Goal: Find contact information: Find contact information

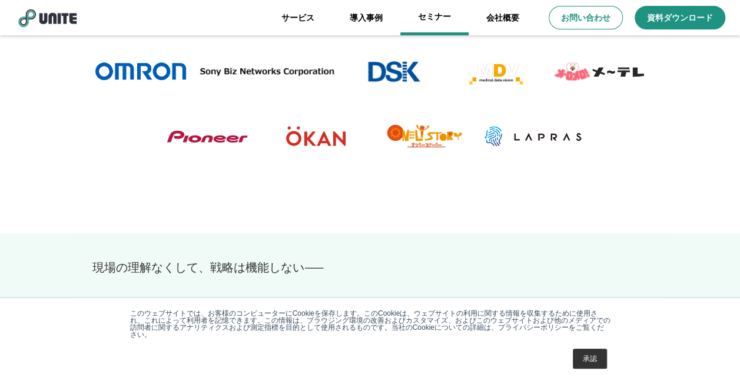
scroll to position [292, 0]
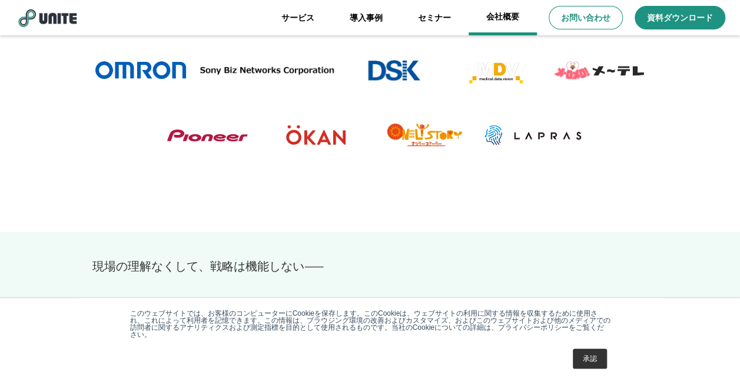
click at [478, 18] on link "会社概要" at bounding box center [503, 17] width 68 height 35
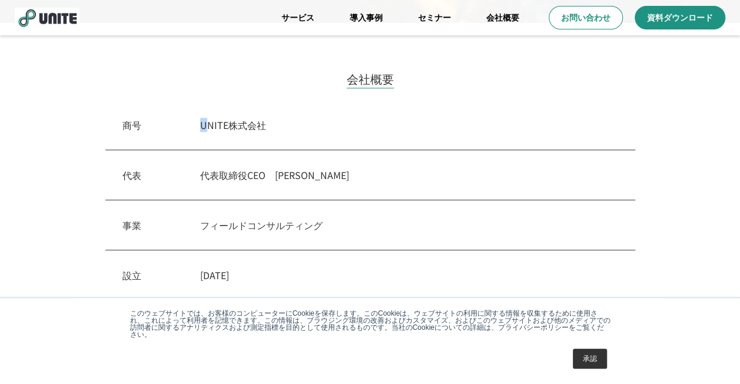
drag, startPoint x: 211, startPoint y: 95, endPoint x: 215, endPoint y: 101, distance: 6.9
click at [215, 101] on div "会社概要 商号　 UNITE株式会社 代表　 代表取締役CEO　[PERSON_NAME] 事業　 フィールドコンサルティング 設立　 [DATE] 所在地 …" at bounding box center [370, 267] width 589 height 395
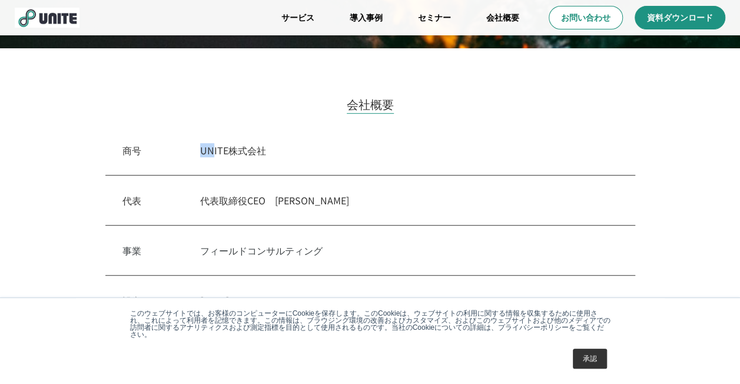
click at [199, 148] on div "商号　 UNITE株式会社" at bounding box center [370, 150] width 530 height 50
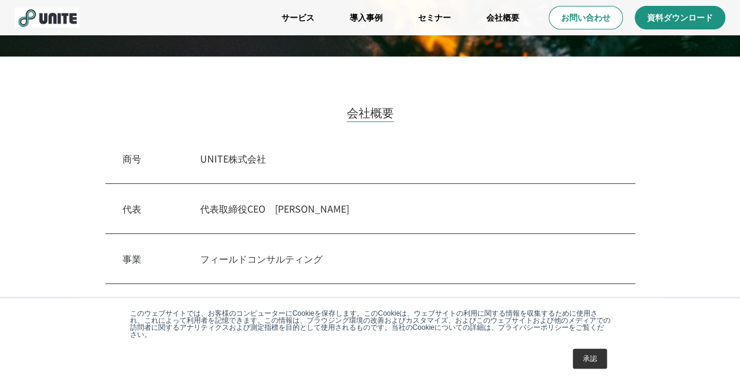
click at [257, 152] on p "UNITE株式会社" at bounding box center [409, 158] width 418 height 14
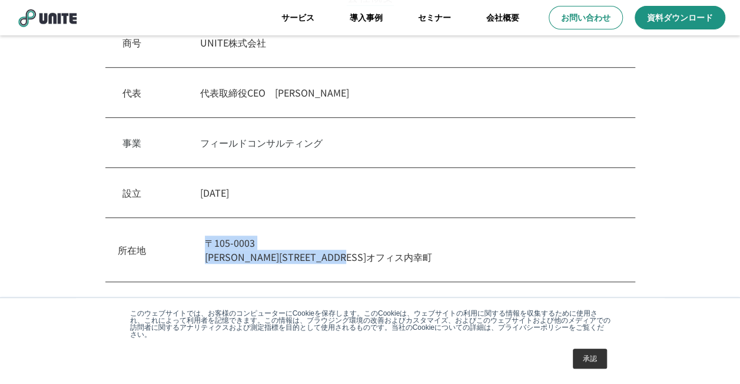
scroll to position [353, 0]
drag, startPoint x: 379, startPoint y: 252, endPoint x: 203, endPoint y: 240, distance: 176.5
click at [203, 240] on div "所在地 [STREET_ADDRESS][PERSON_NAME]内幸町" at bounding box center [370, 251] width 530 height 64
copy p "[STREET_ADDRESS][PERSON_NAME]内幸町"
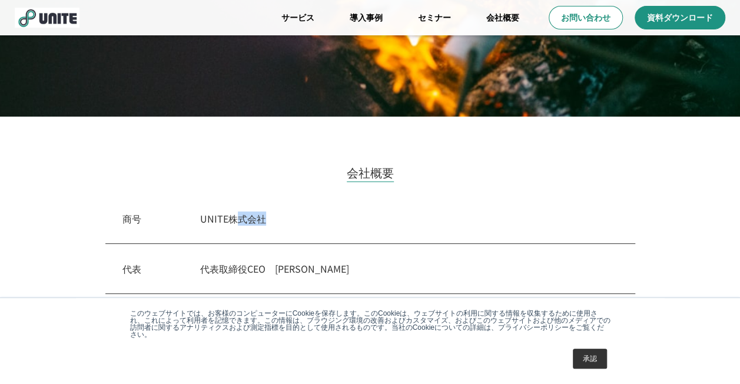
scroll to position [177, 0]
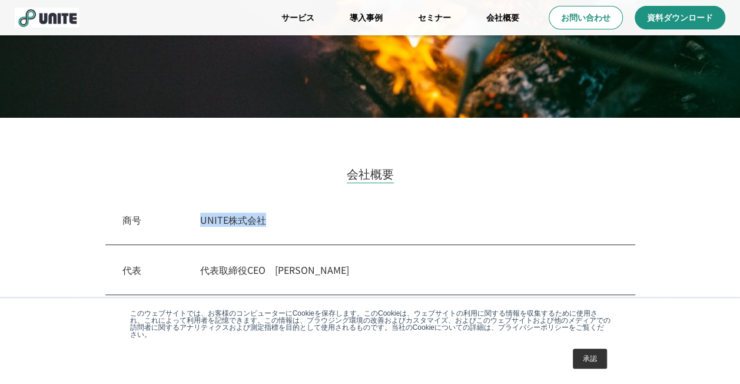
drag, startPoint x: 252, startPoint y: 223, endPoint x: 180, endPoint y: 221, distance: 71.9
click at [180, 221] on div "商号　 UNITE株式会社" at bounding box center [370, 220] width 530 height 50
copy p "UNITE株式会社"
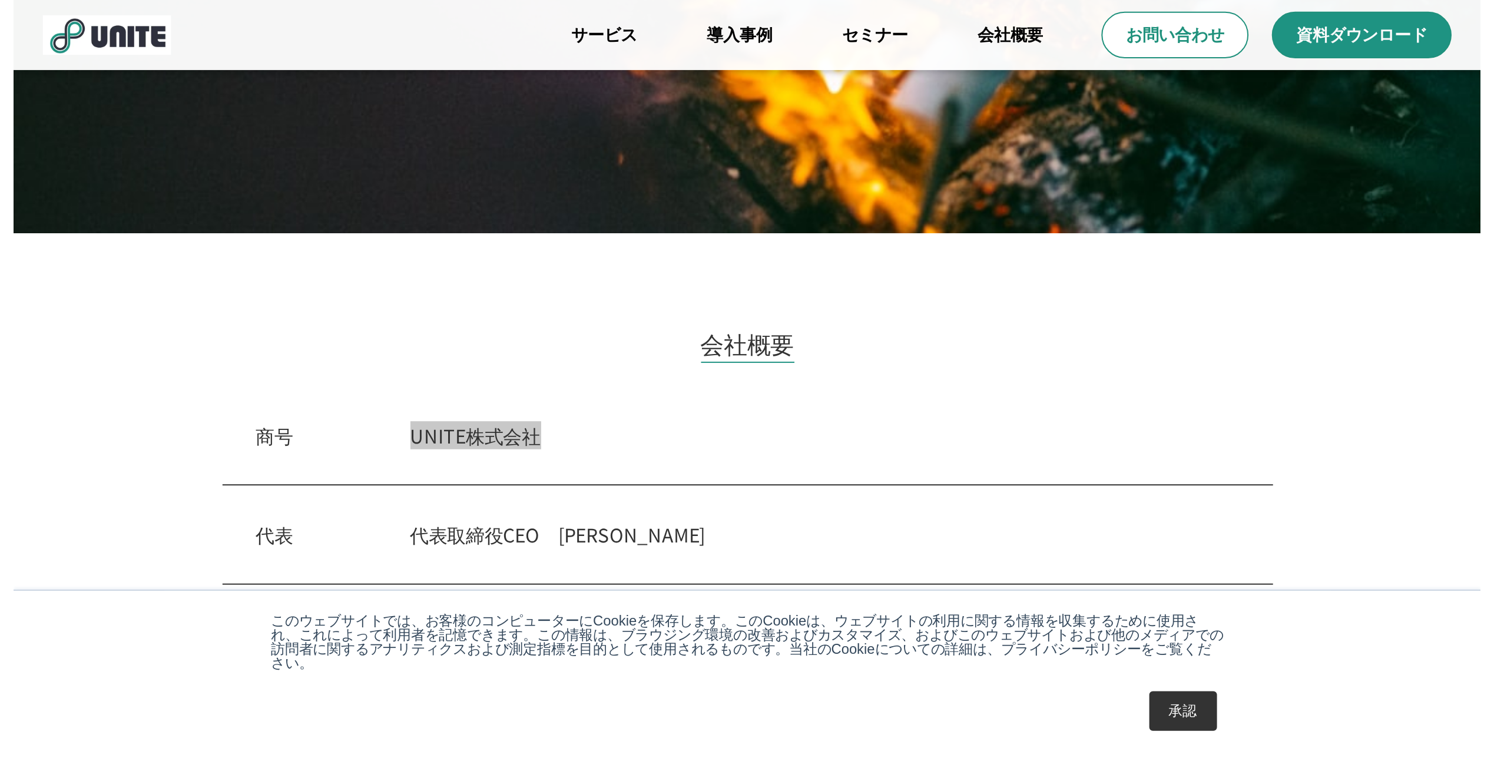
scroll to position [177, 0]
